Goal: Transaction & Acquisition: Purchase product/service

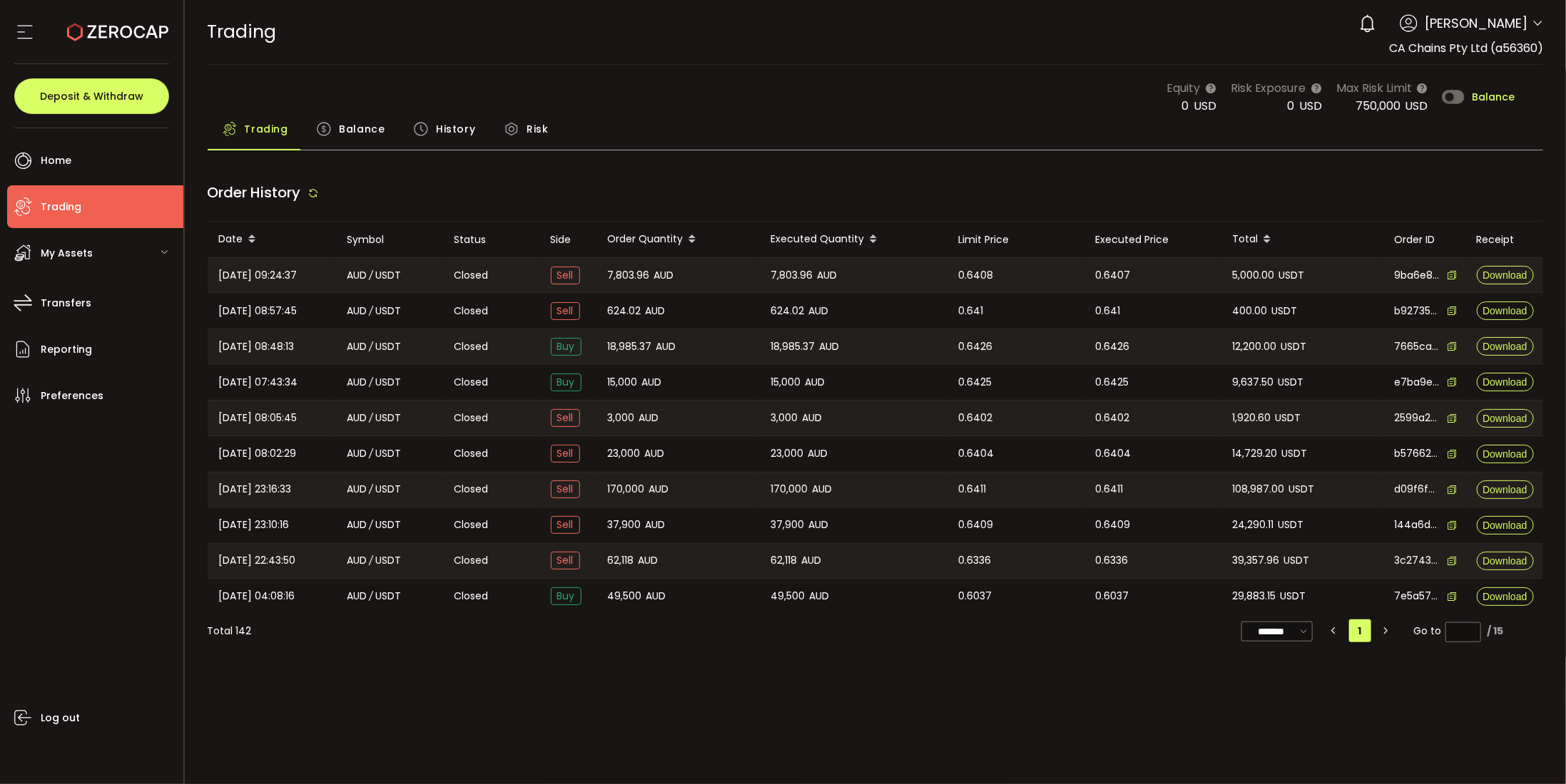
type input "***"
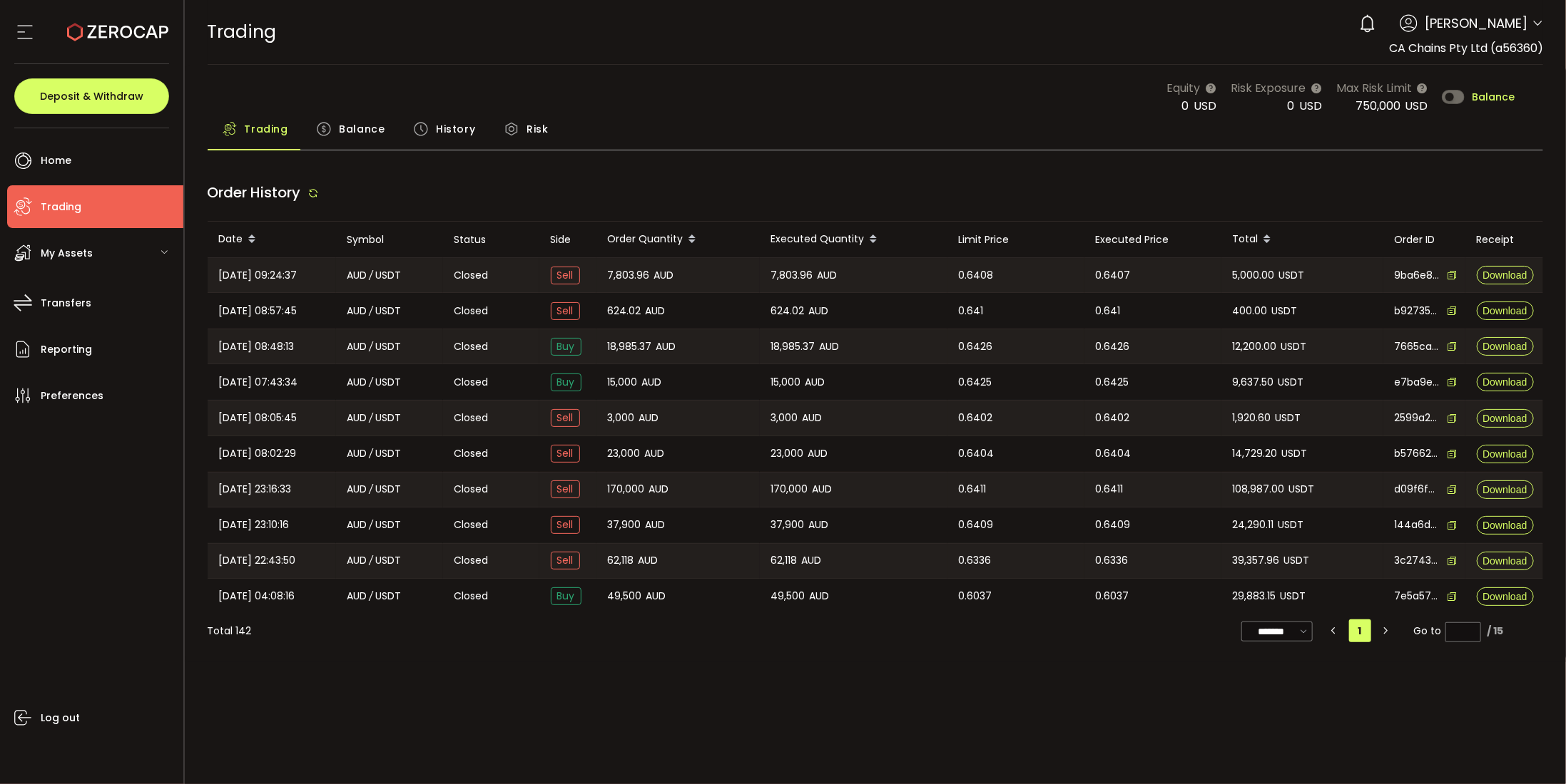
type input "***"
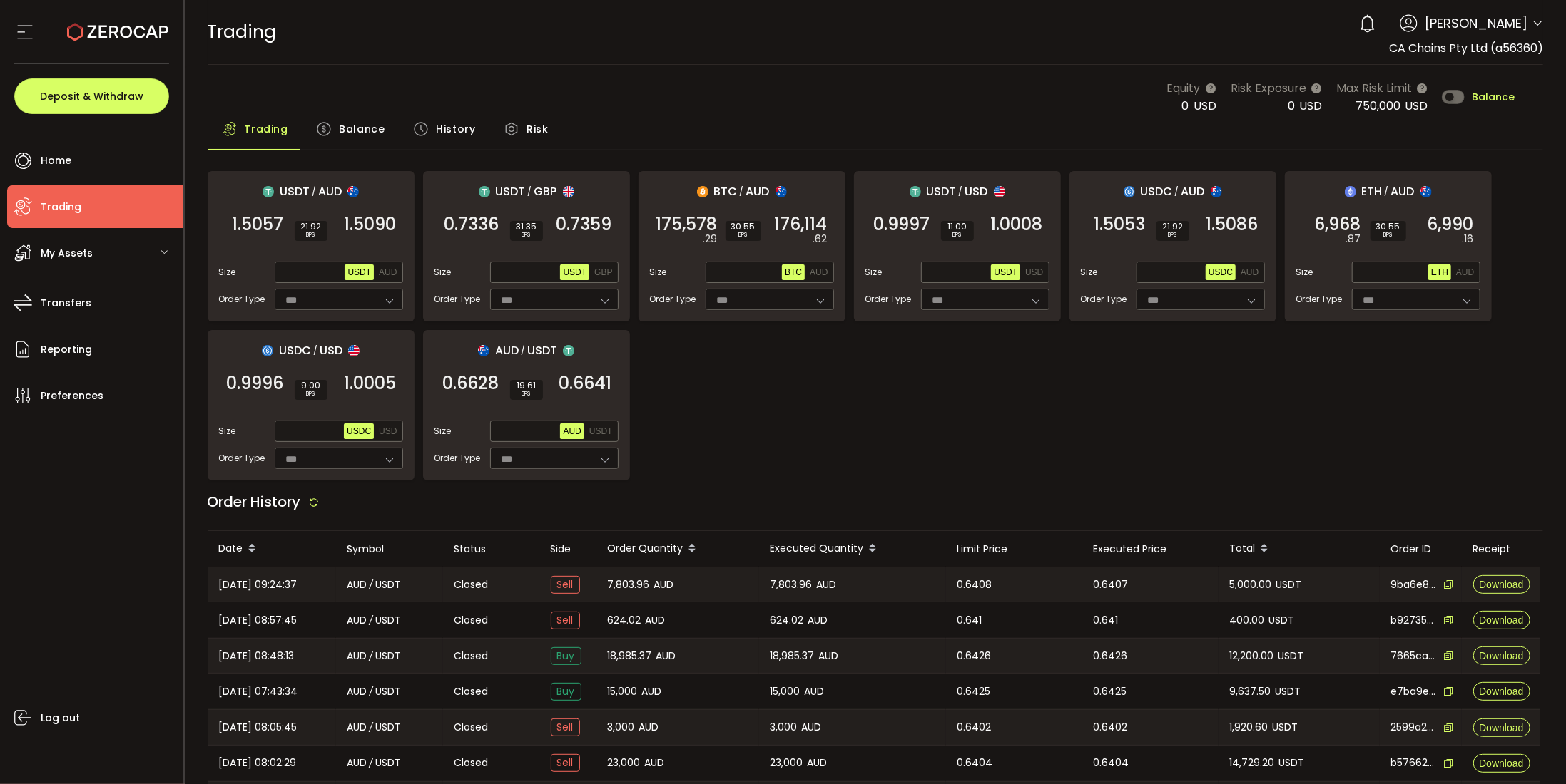
click at [881, 413] on div "USDT / AUD 1.5057 SELL 21.92 BPS 1.5090 BUY Size Max USDT AUD Order Type *** FO…" at bounding box center [875, 326] width 1336 height 310
